Goal: Find specific page/section: Find specific page/section

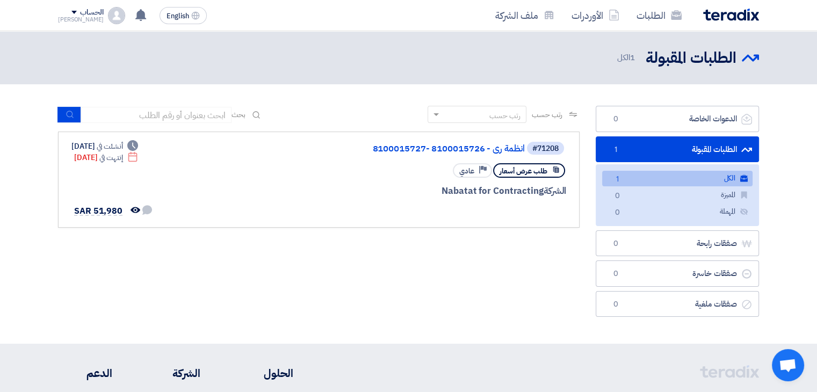
click at [654, 151] on link "الطلبات المقبولة الطلبات المقبولة 1" at bounding box center [677, 149] width 163 height 26
